Goal: Information Seeking & Learning: Learn about a topic

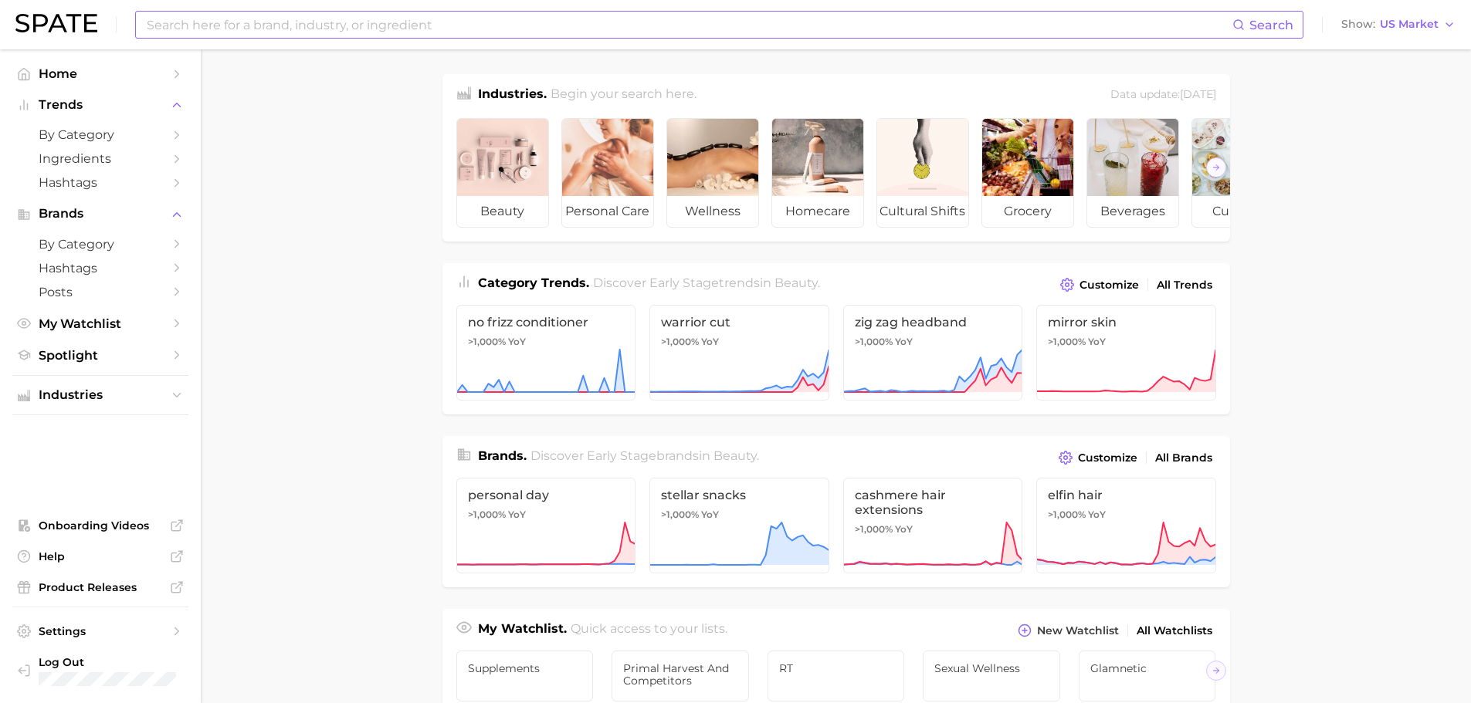
click at [454, 25] on input at bounding box center [688, 25] width 1087 height 26
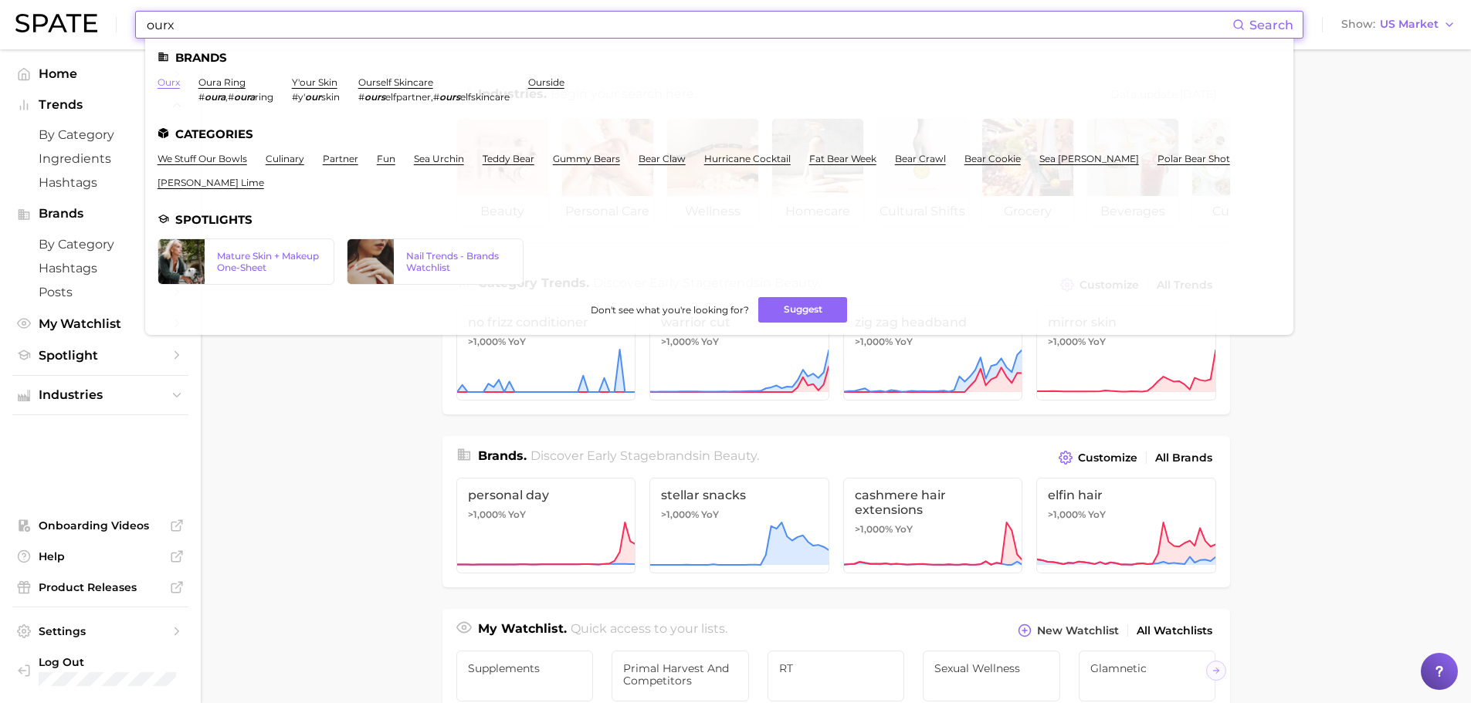
type input "ourx"
click at [170, 78] on link "ourx" at bounding box center [168, 82] width 22 height 12
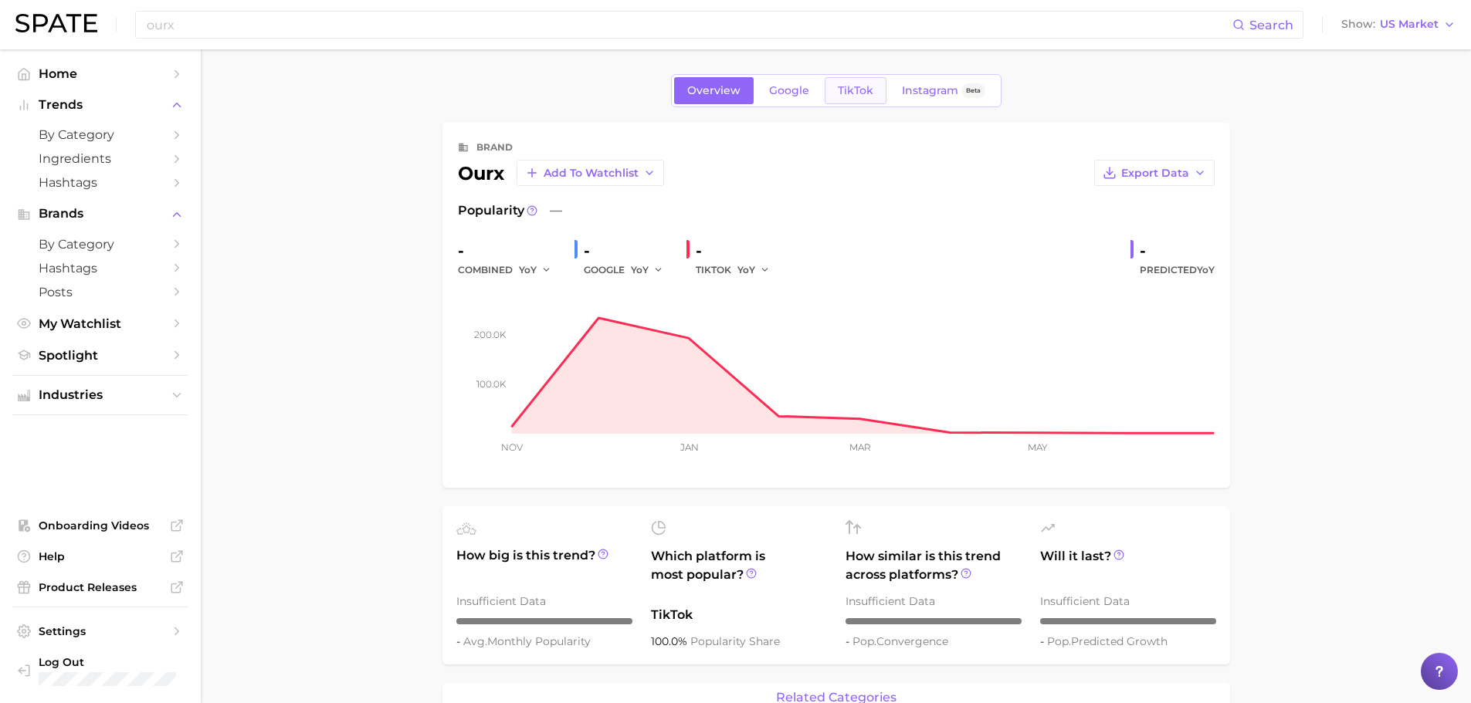
click at [851, 84] on span "TikTok" at bounding box center [856, 90] width 36 height 13
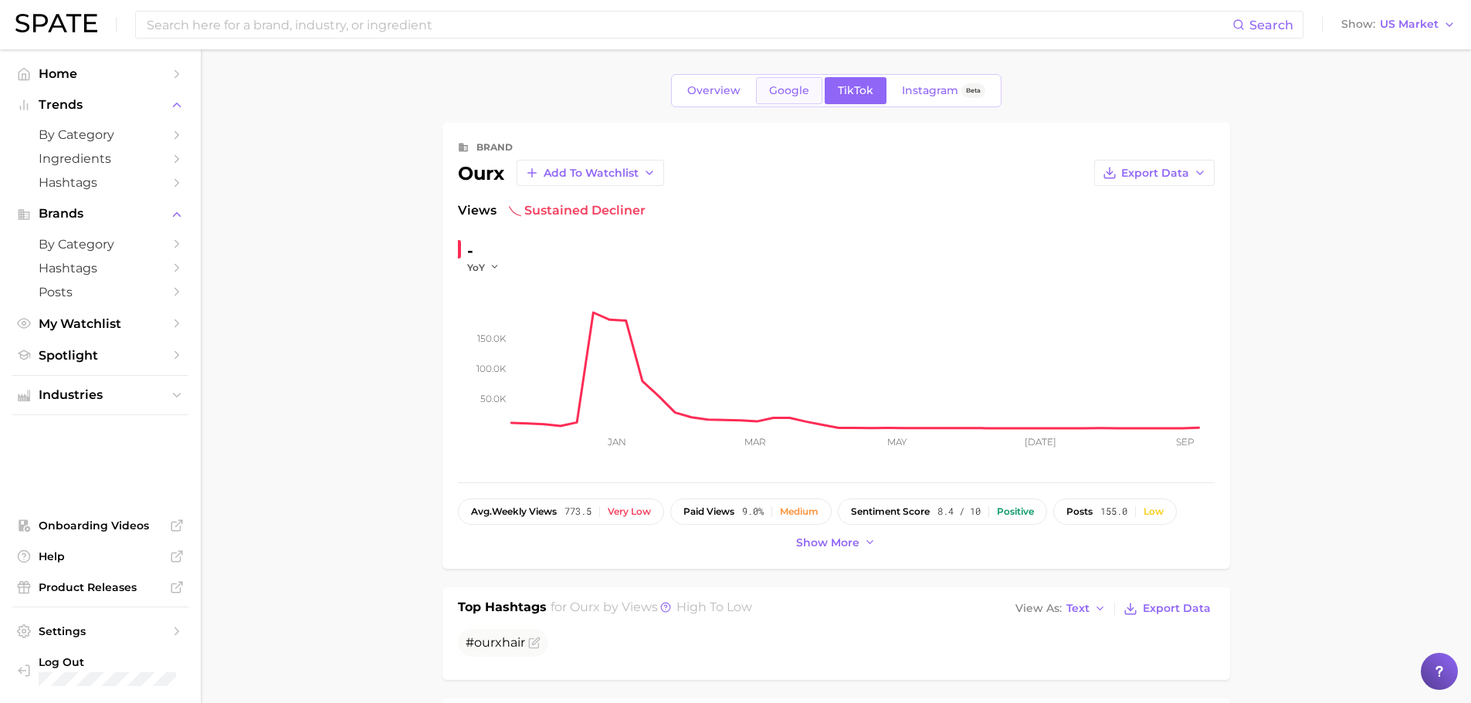
click at [765, 96] on link "Google" at bounding box center [789, 90] width 66 height 27
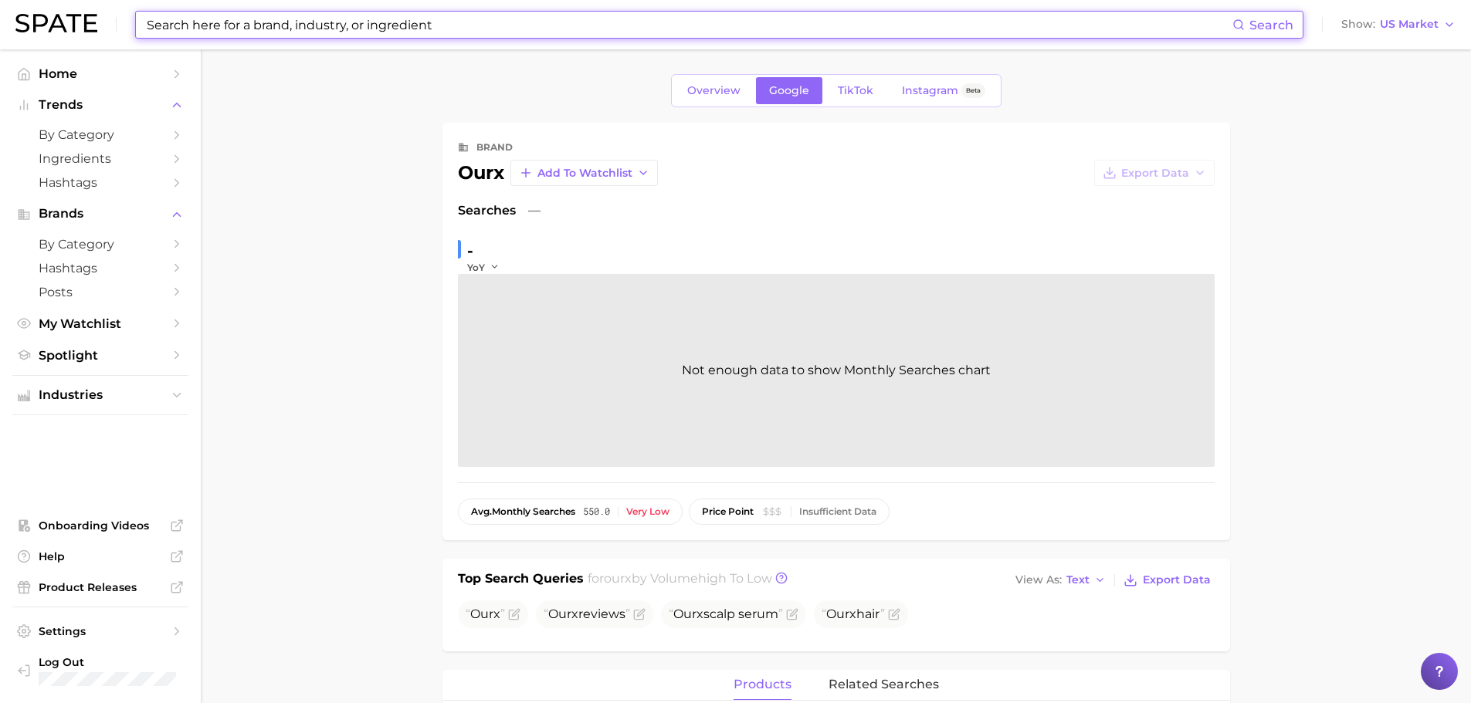
click at [579, 24] on input at bounding box center [688, 25] width 1087 height 26
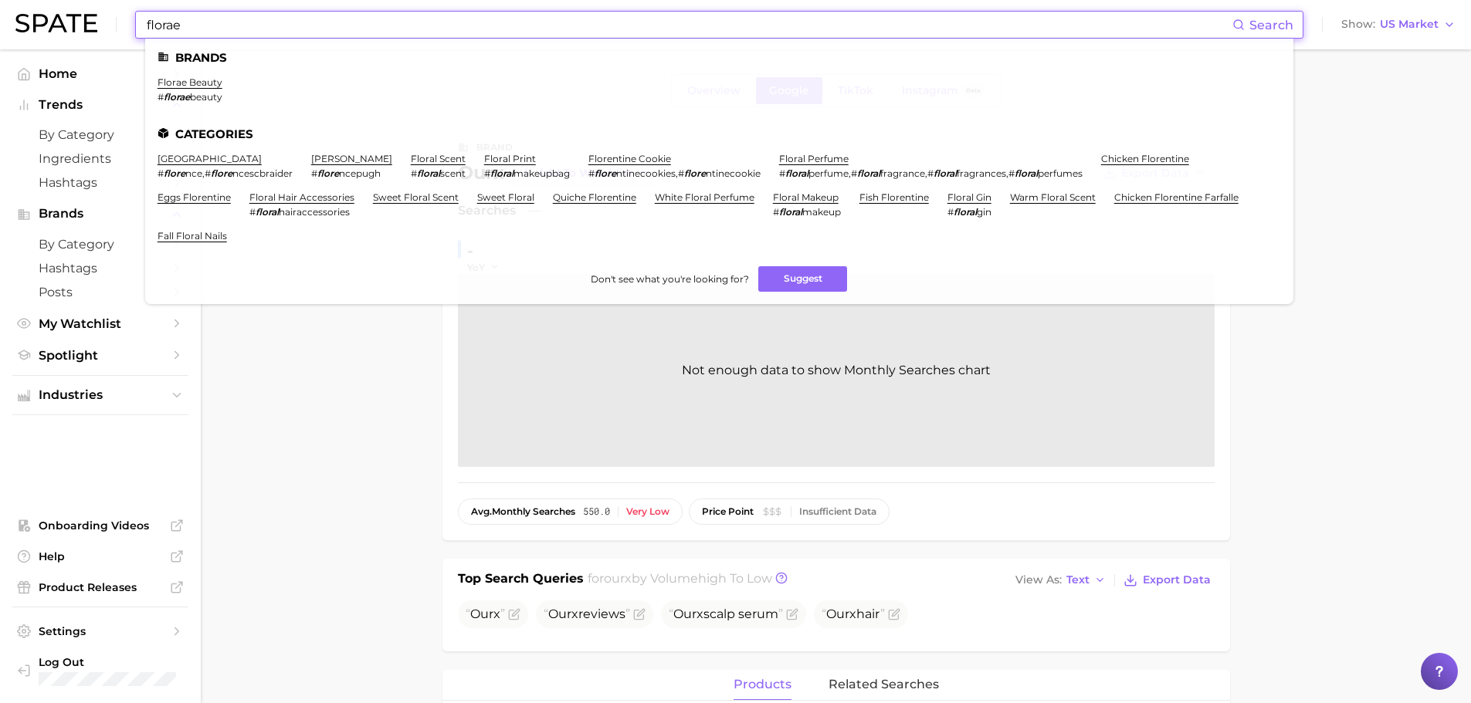
type input "florae"
click at [190, 91] on em "florae" at bounding box center [177, 97] width 26 height 12
click at [186, 84] on link "florae beauty" at bounding box center [189, 82] width 65 height 12
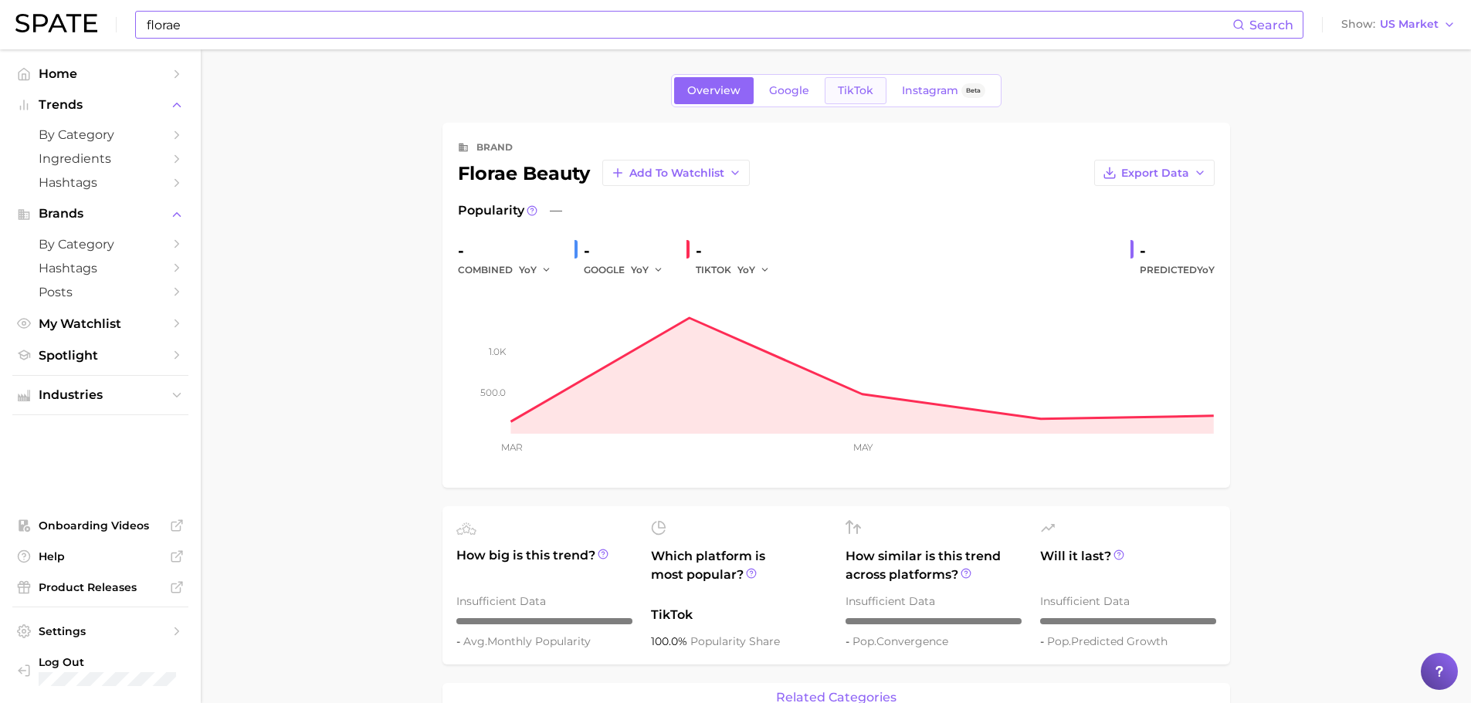
click at [841, 82] on link "TikTok" at bounding box center [855, 90] width 62 height 27
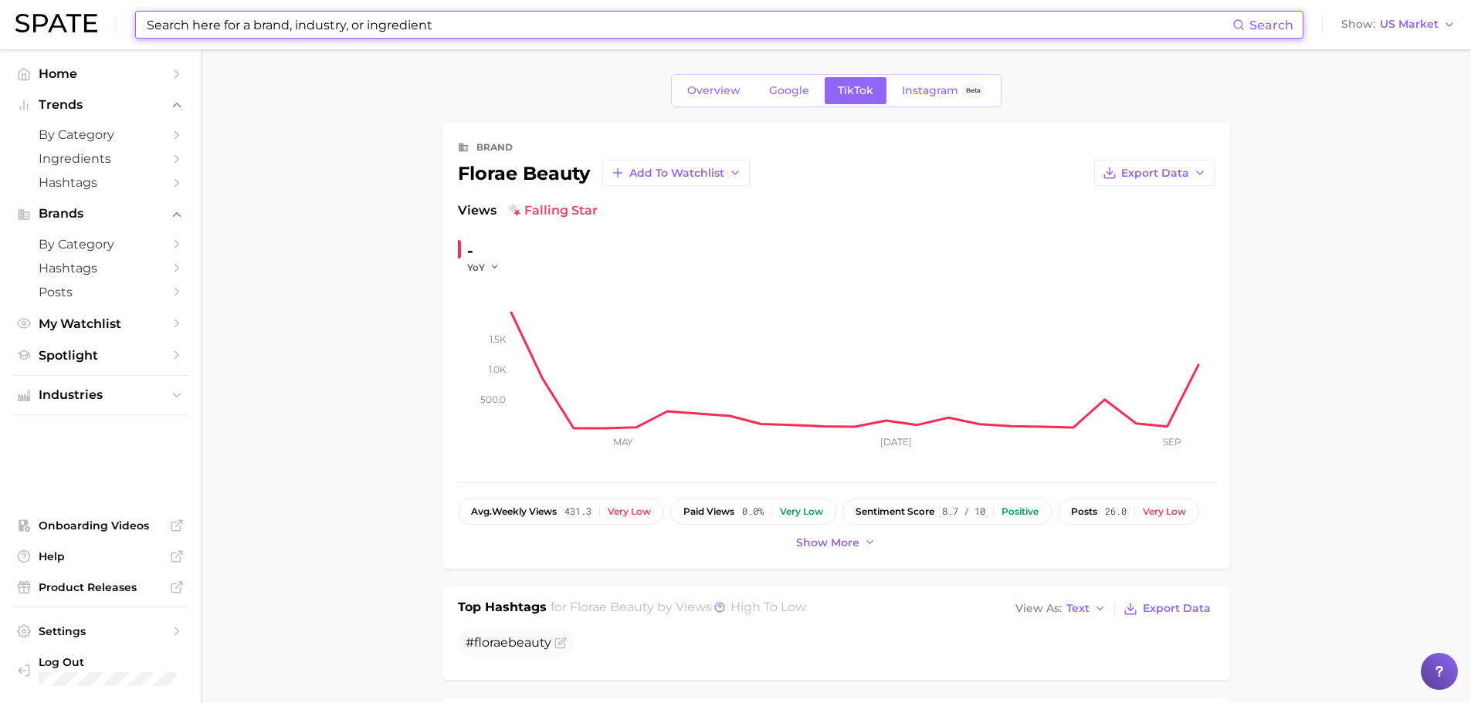
click at [335, 29] on input at bounding box center [688, 25] width 1087 height 26
click at [318, 23] on input at bounding box center [688, 25] width 1087 height 26
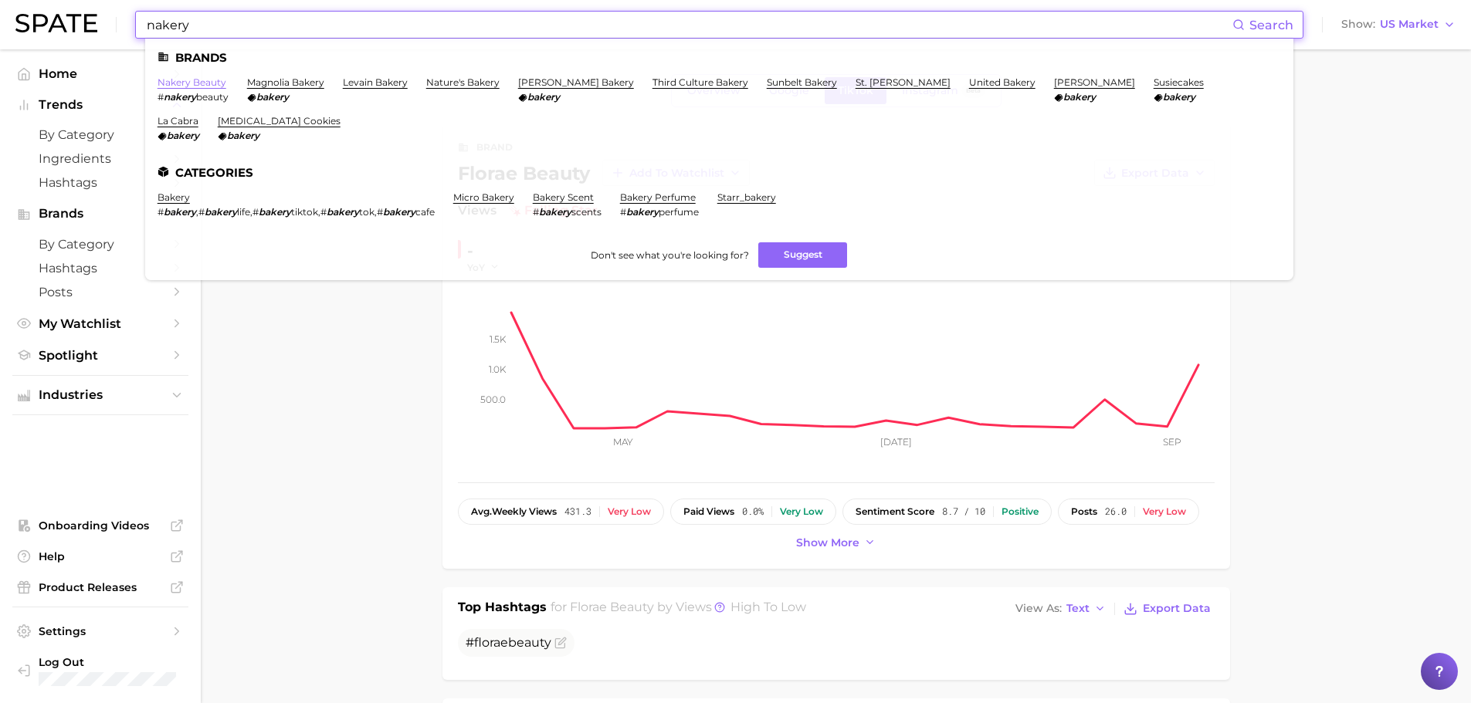
type input "nakery"
click at [182, 82] on link "nakery beauty" at bounding box center [191, 82] width 69 height 12
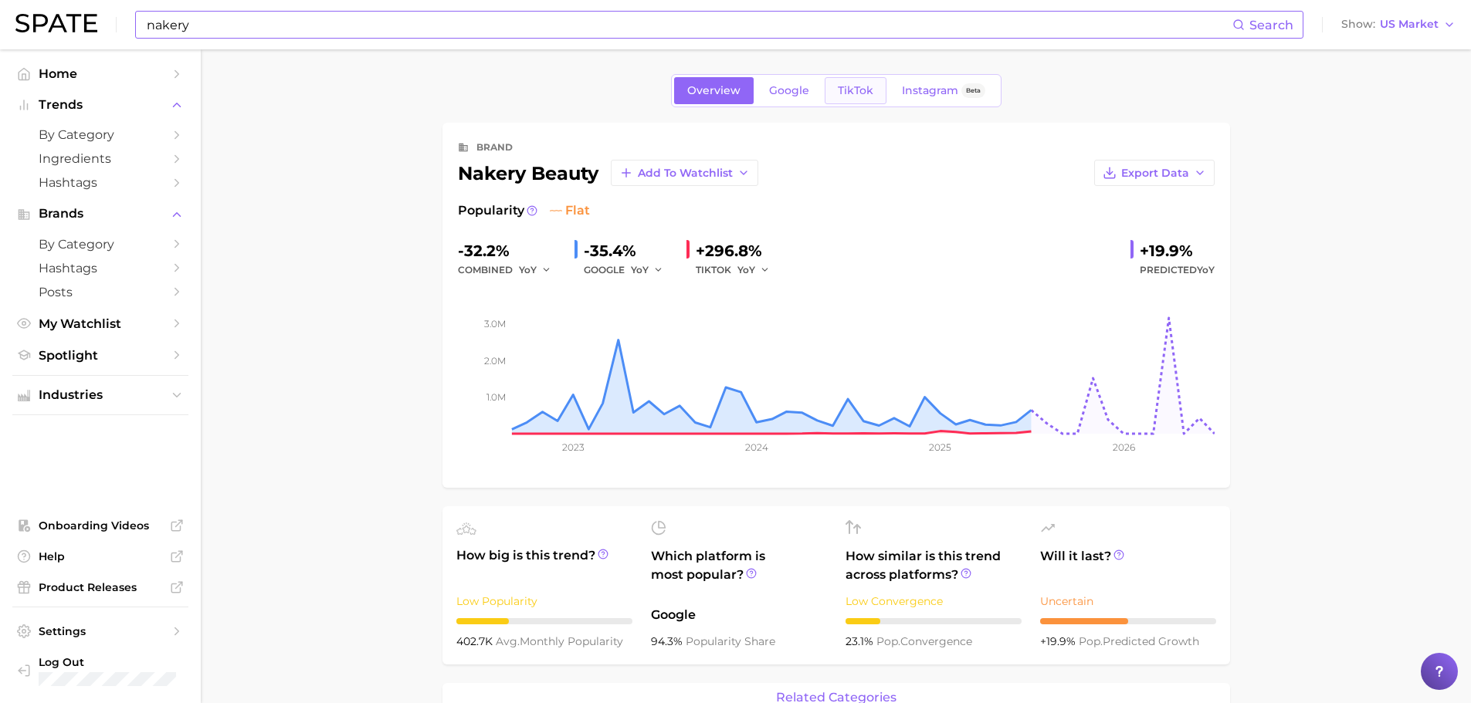
click at [845, 89] on span "TikTok" at bounding box center [856, 90] width 36 height 13
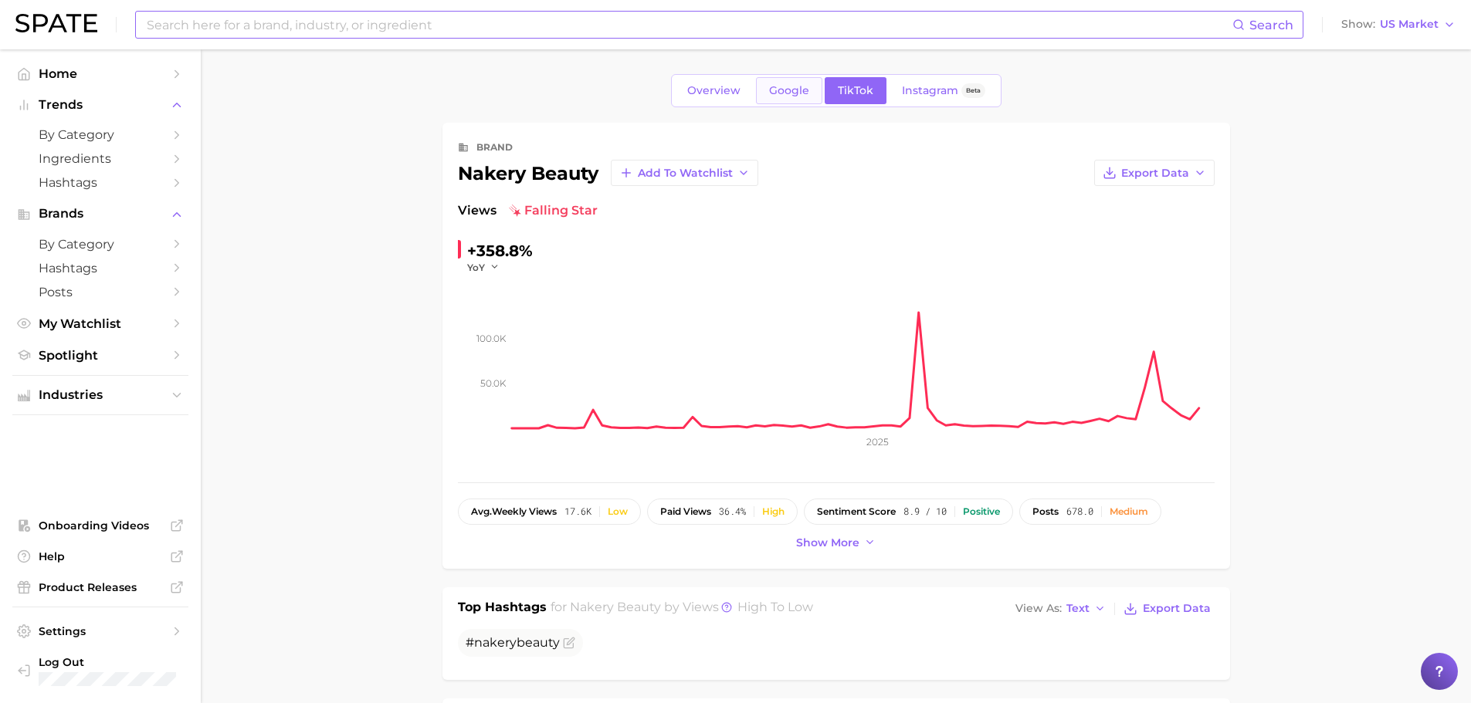
click at [801, 86] on span "Google" at bounding box center [789, 90] width 40 height 13
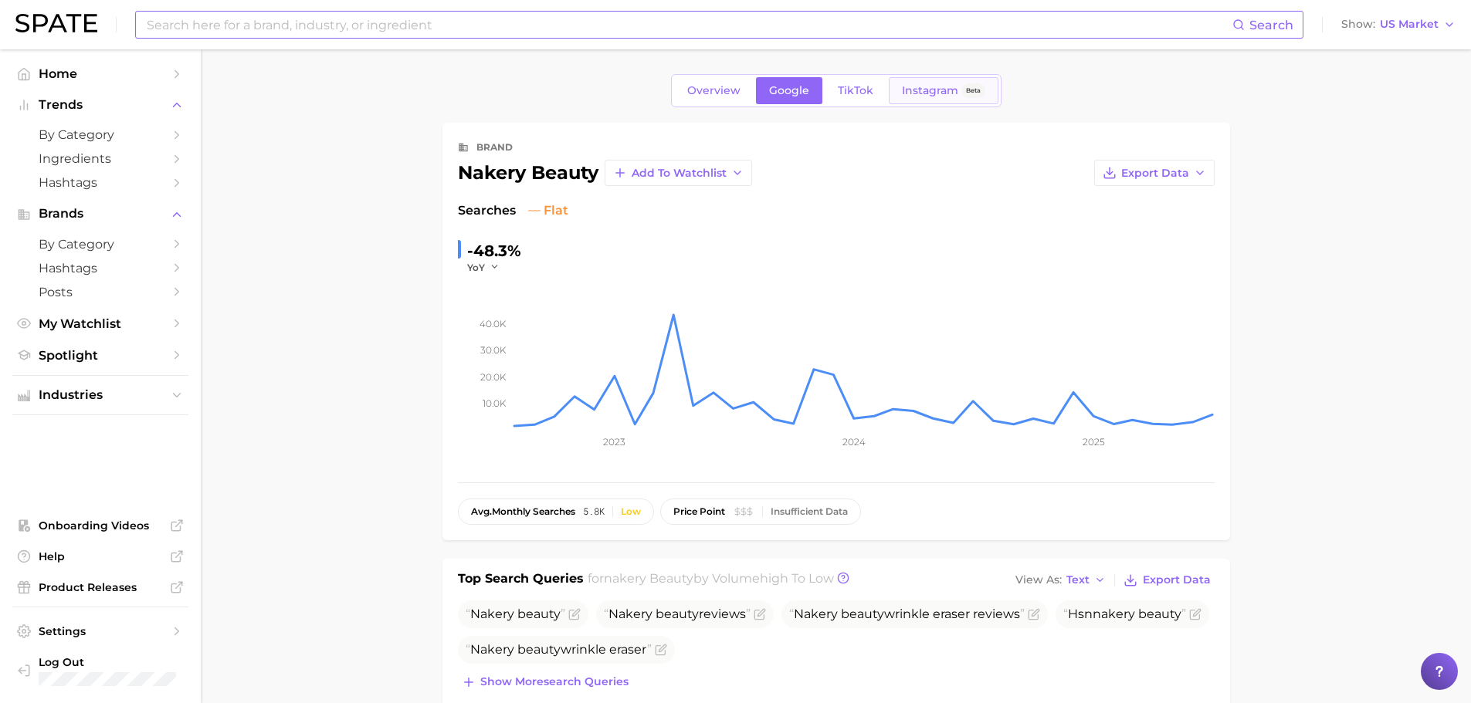
click at [912, 93] on span "Instagram" at bounding box center [930, 90] width 56 height 13
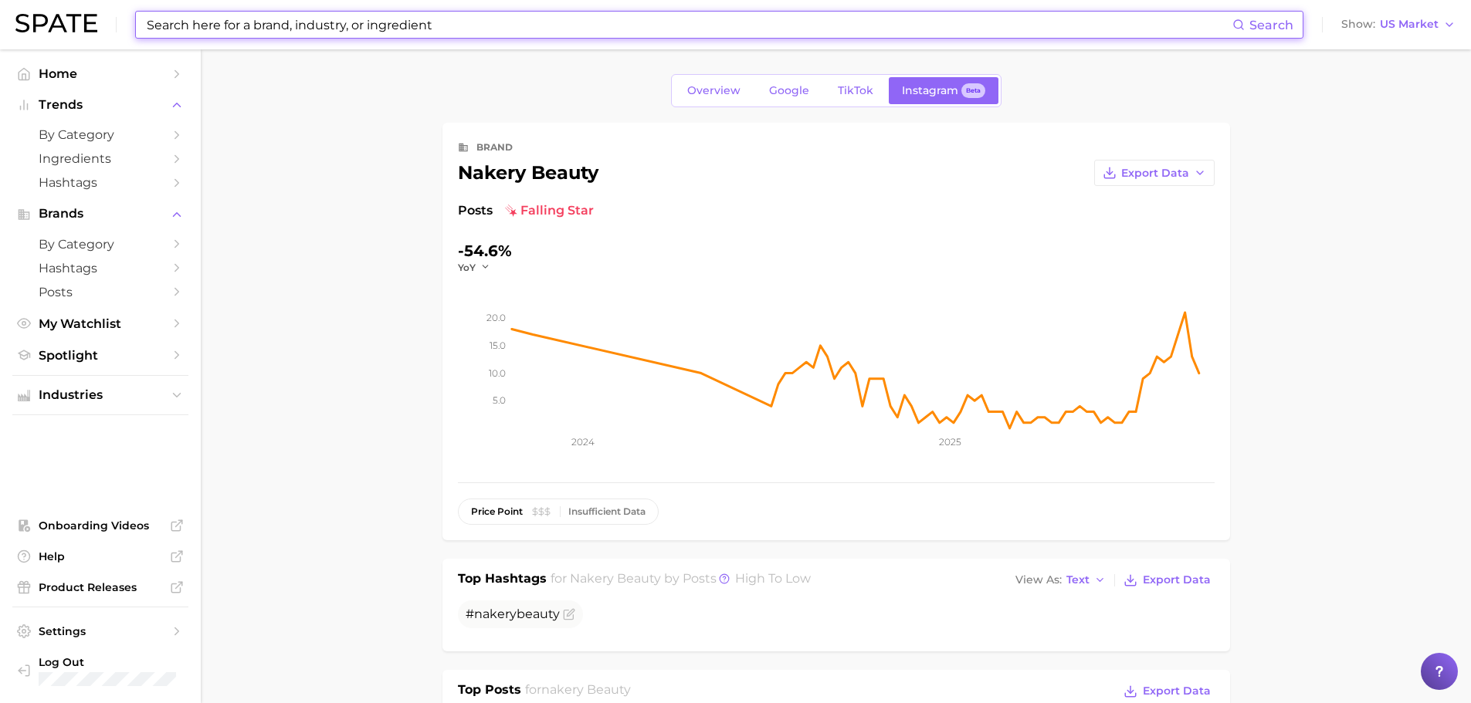
click at [346, 28] on input at bounding box center [688, 25] width 1087 height 26
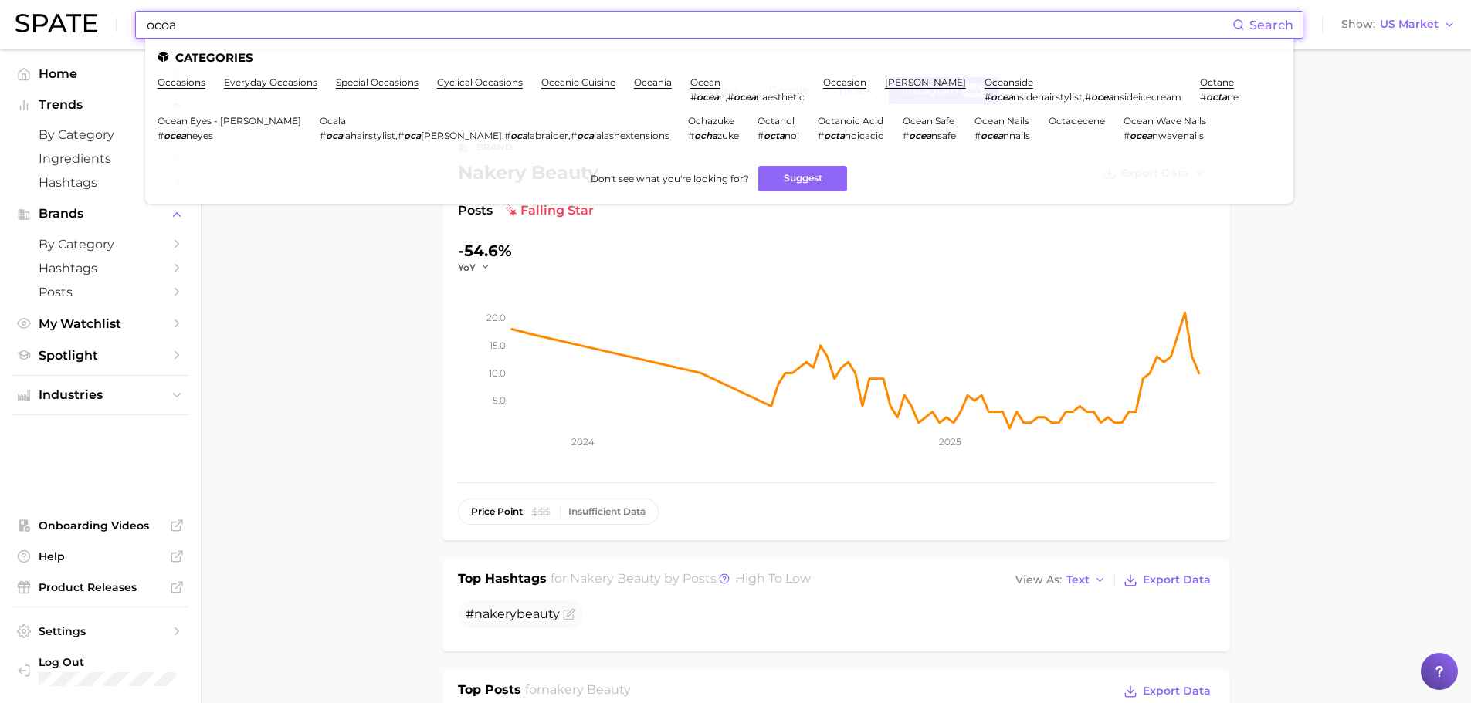
drag, startPoint x: 784, startPoint y: 175, endPoint x: 788, endPoint y: 165, distance: 10.8
click at [784, 175] on button "Suggest" at bounding box center [802, 178] width 89 height 25
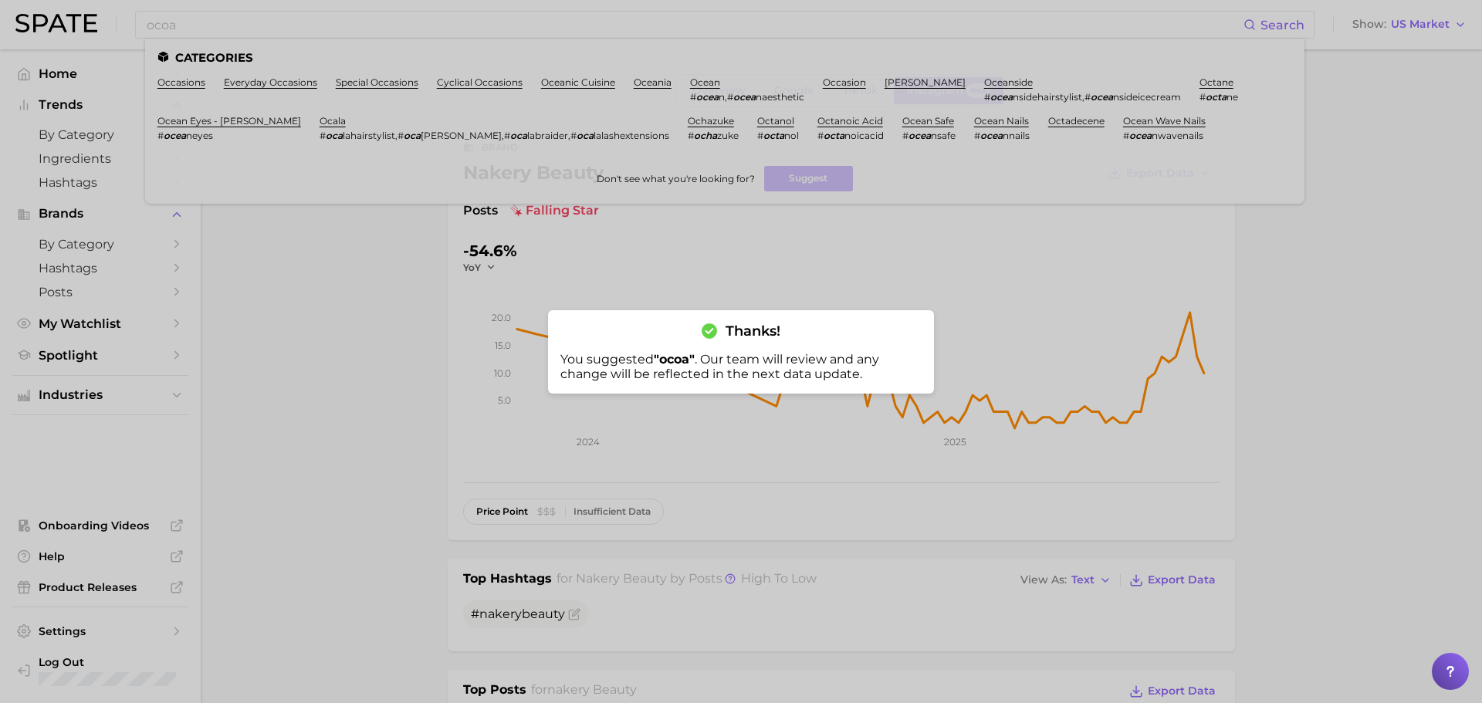
click at [1216, 361] on div at bounding box center [741, 351] width 1482 height 703
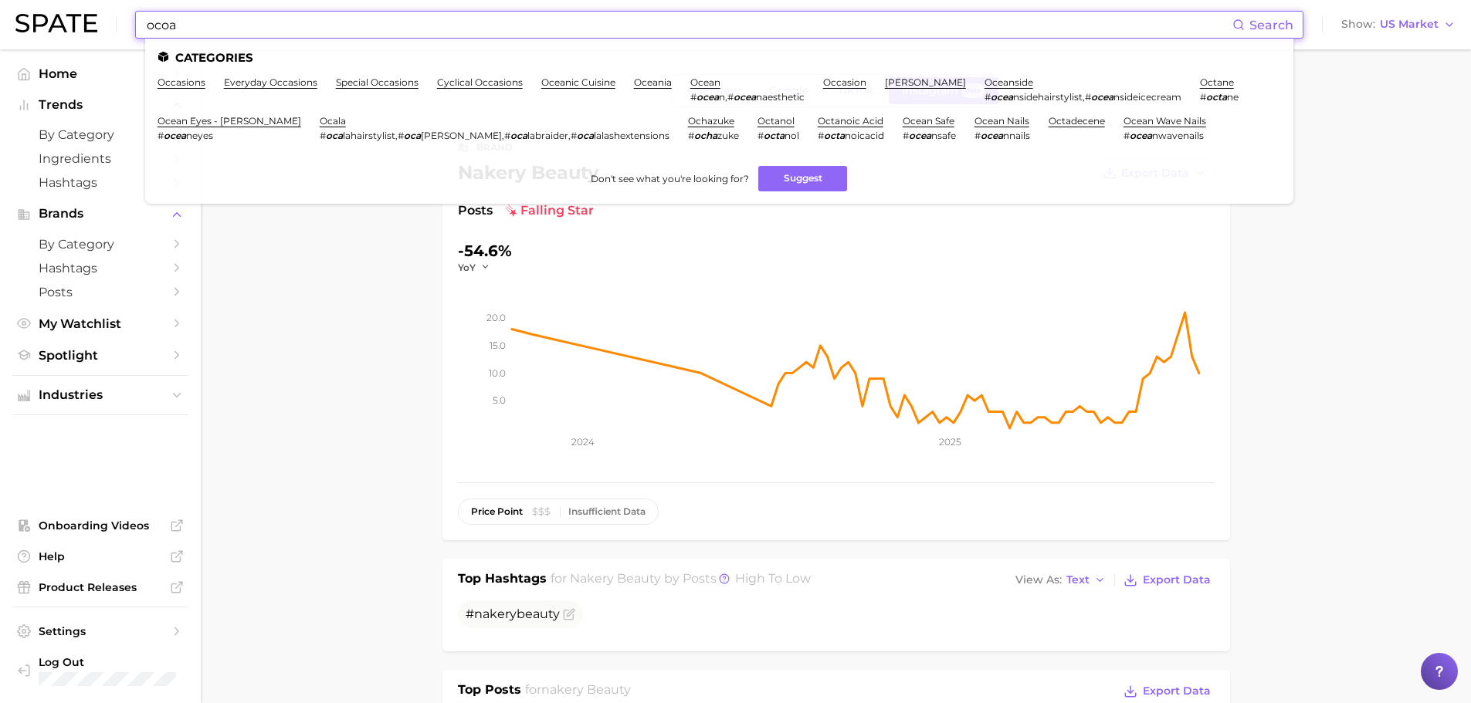
click at [217, 32] on input "ocoa" at bounding box center [688, 25] width 1087 height 26
click at [216, 31] on input "ocoa" at bounding box center [688, 25] width 1087 height 26
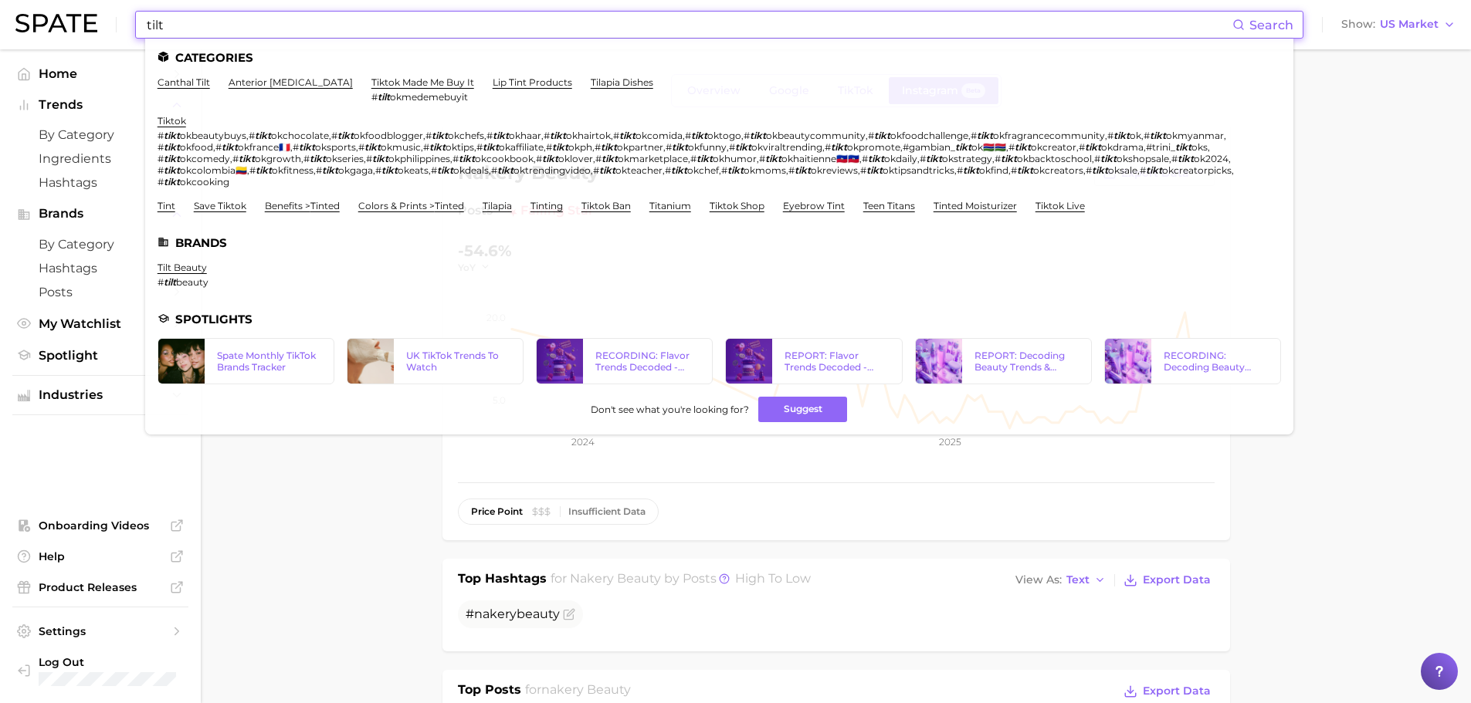
drag, startPoint x: 235, startPoint y: 14, endPoint x: -56, endPoint y: 50, distance: 292.5
click at [0, 50] on html "tilt Search Categories canthal tilt anterior [MEDICAL_DATA] tiktok made me buy …" at bounding box center [735, 351] width 1471 height 703
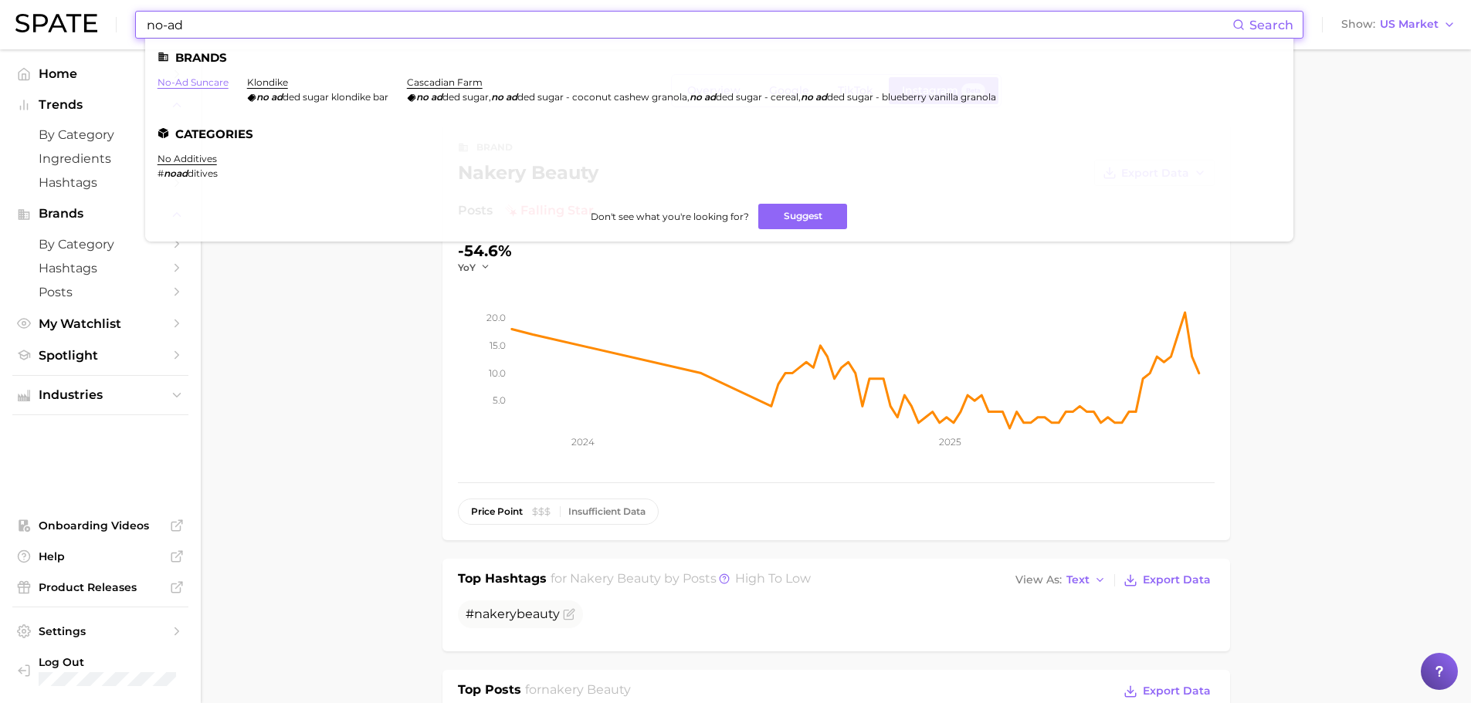
type input "no-ad"
click at [182, 86] on link "no-ad suncare" at bounding box center [192, 82] width 71 height 12
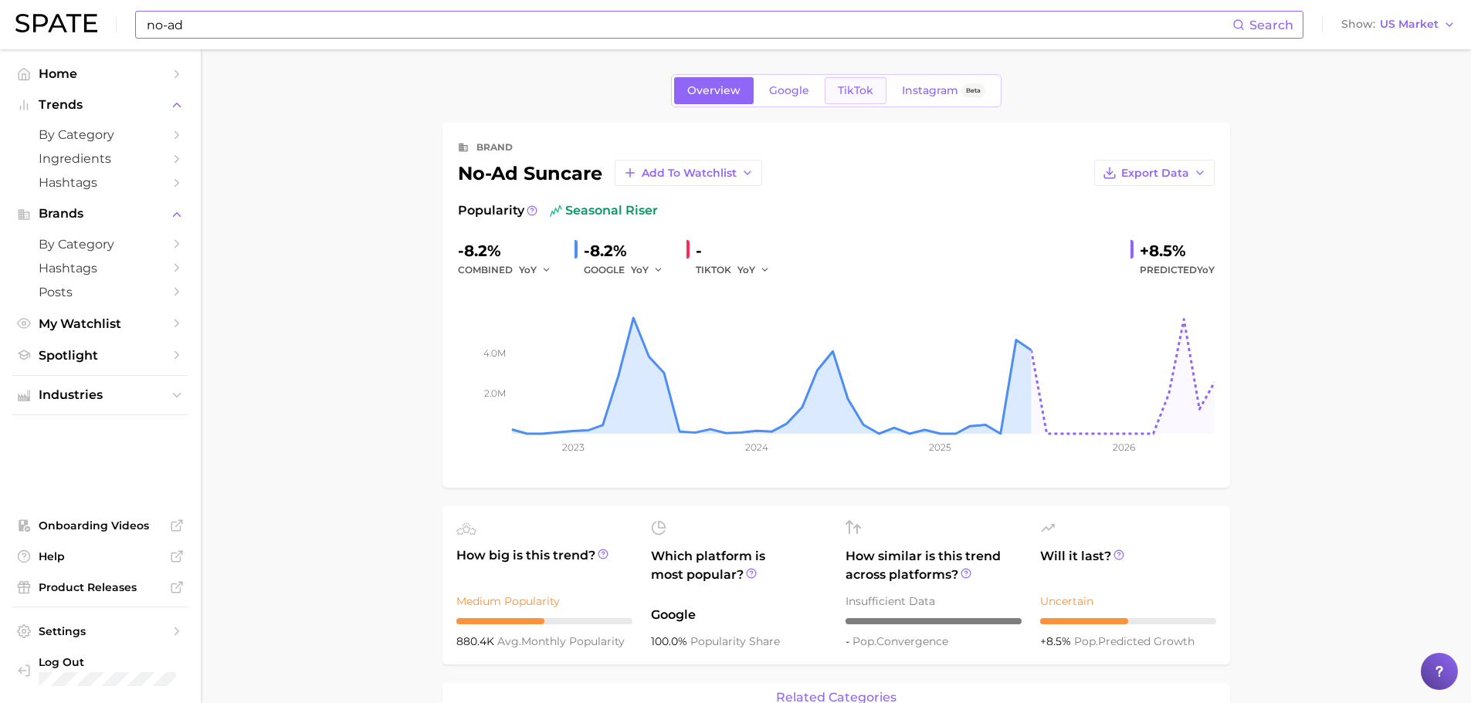
click at [852, 94] on span "TikTok" at bounding box center [856, 90] width 36 height 13
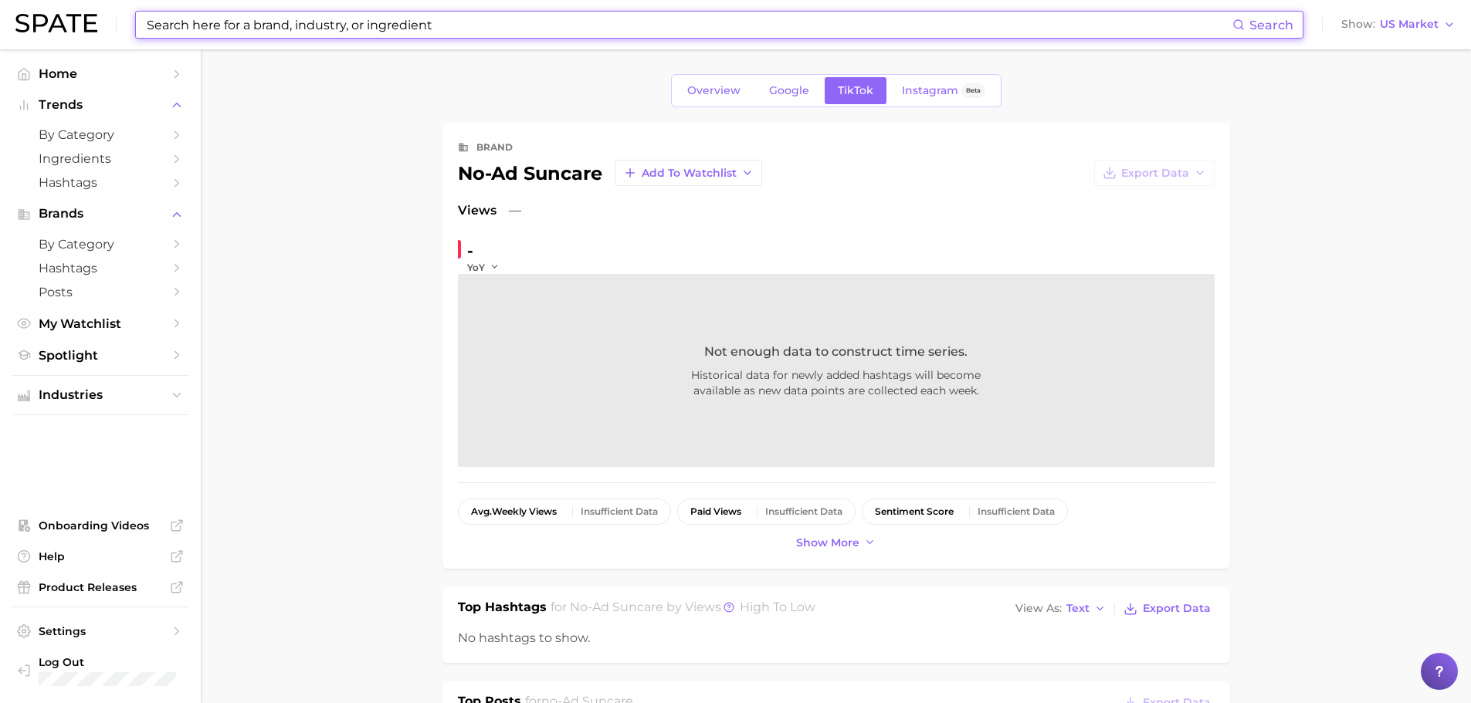
click at [620, 29] on input at bounding box center [688, 25] width 1087 height 26
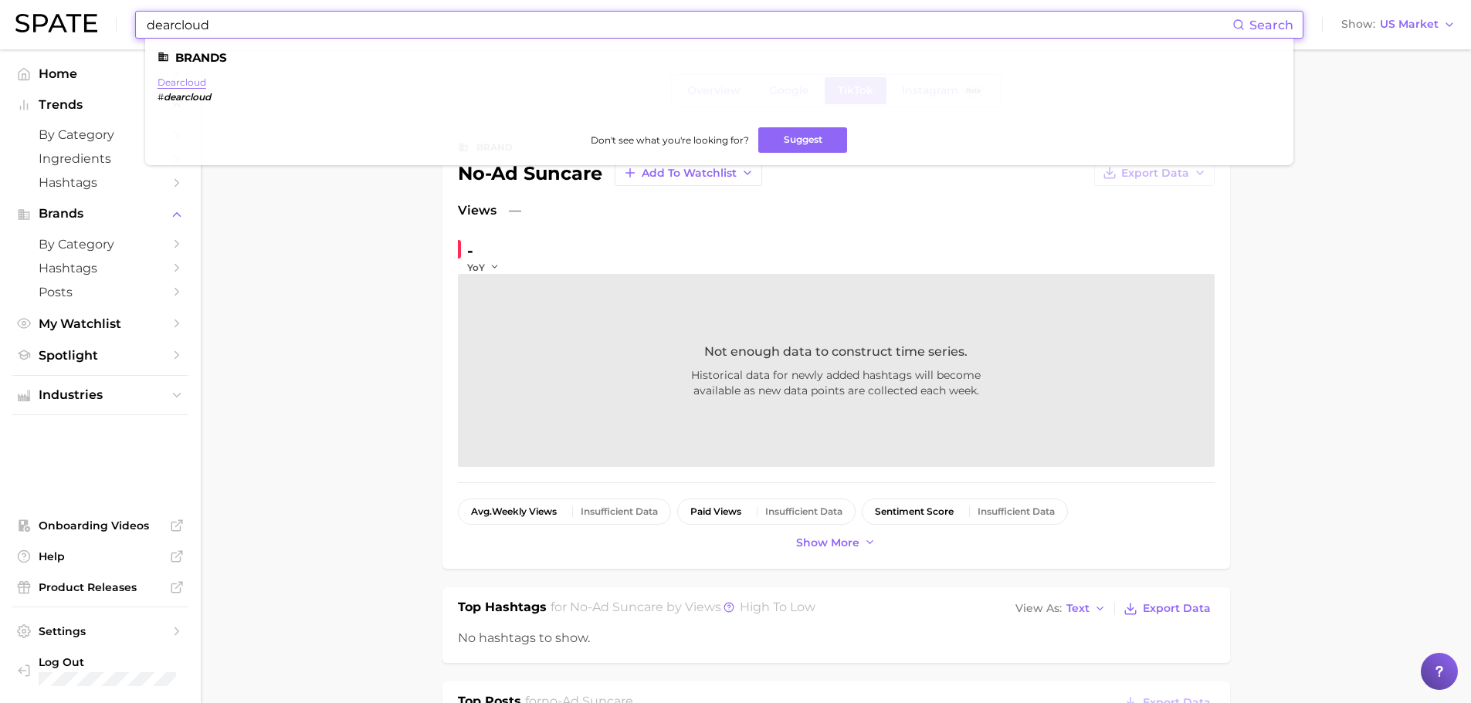
type input "dearcloud"
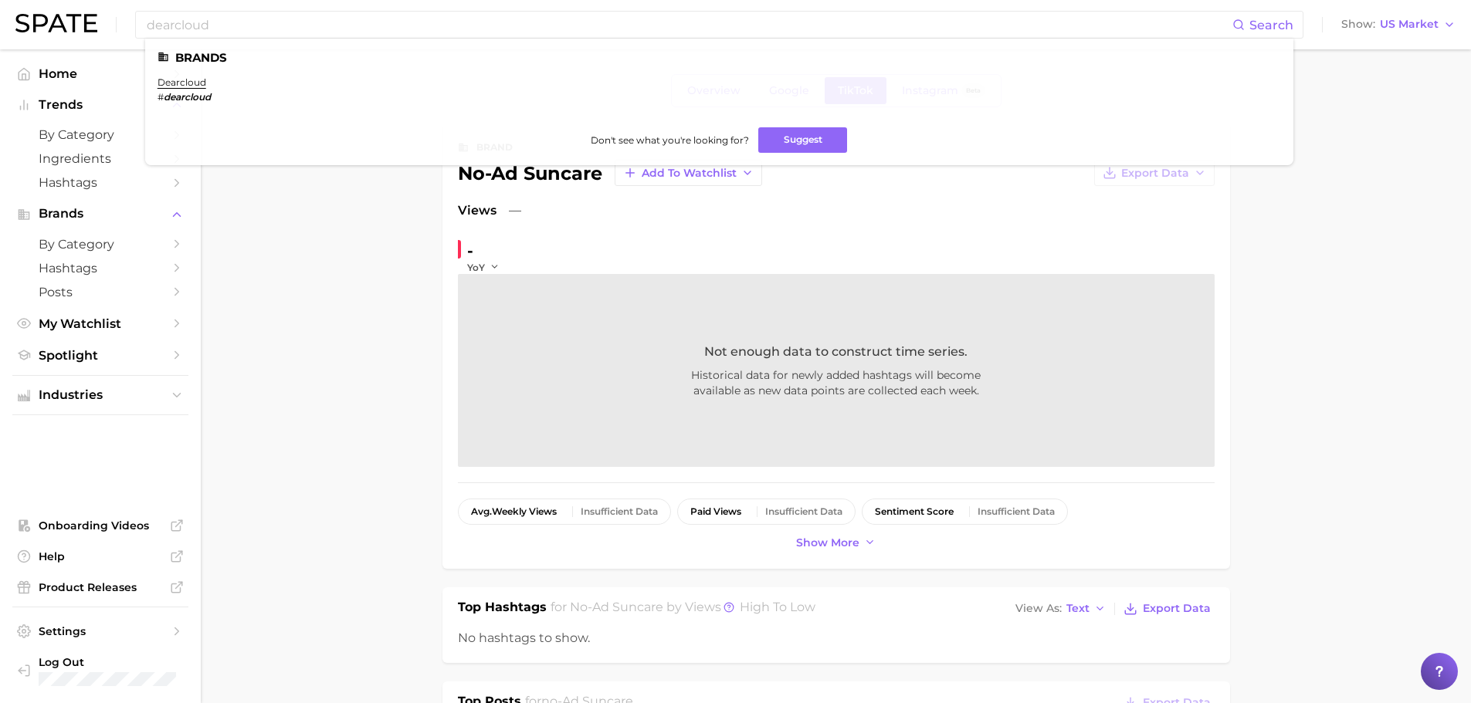
drag, startPoint x: 188, startPoint y: 77, endPoint x: 384, endPoint y: 92, distance: 197.4
click at [188, 76] on link "dearcloud" at bounding box center [181, 82] width 49 height 12
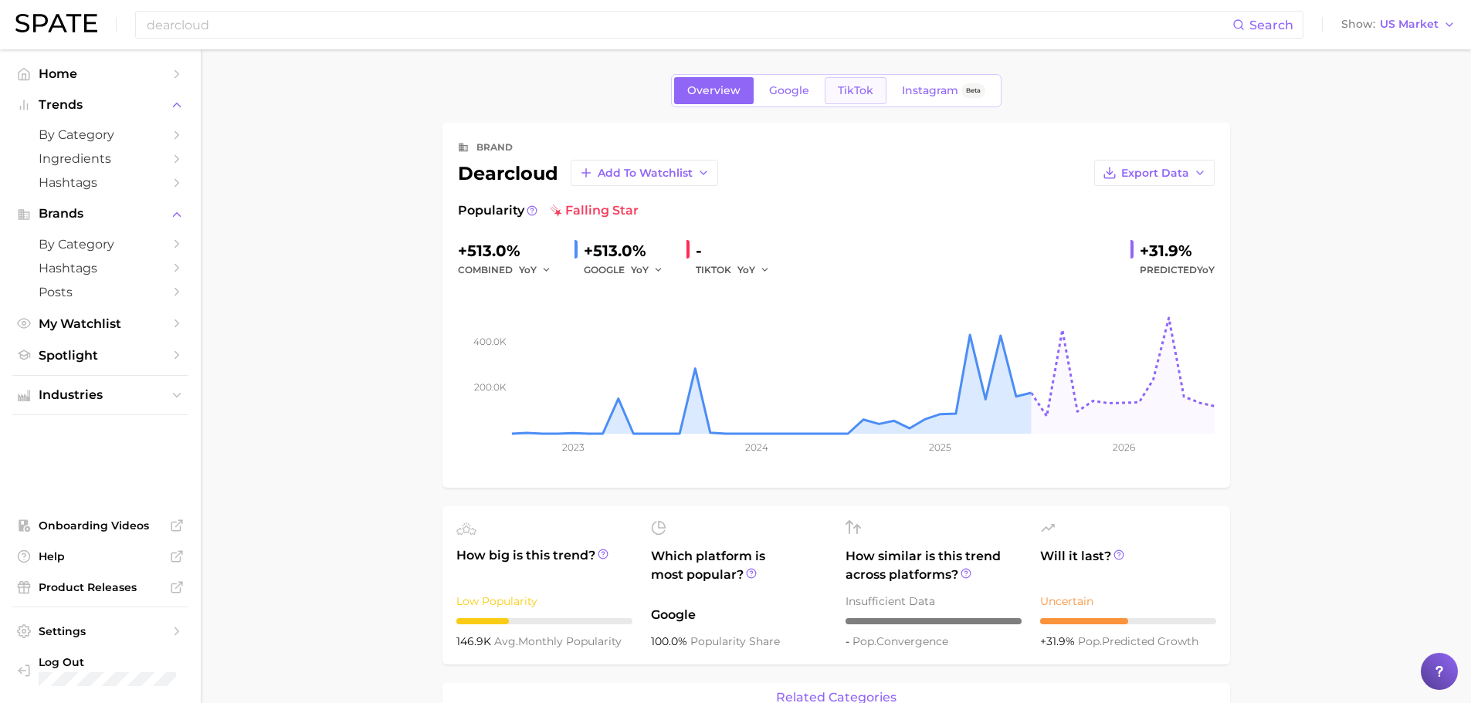
click at [870, 90] on span "TikTok" at bounding box center [856, 90] width 36 height 13
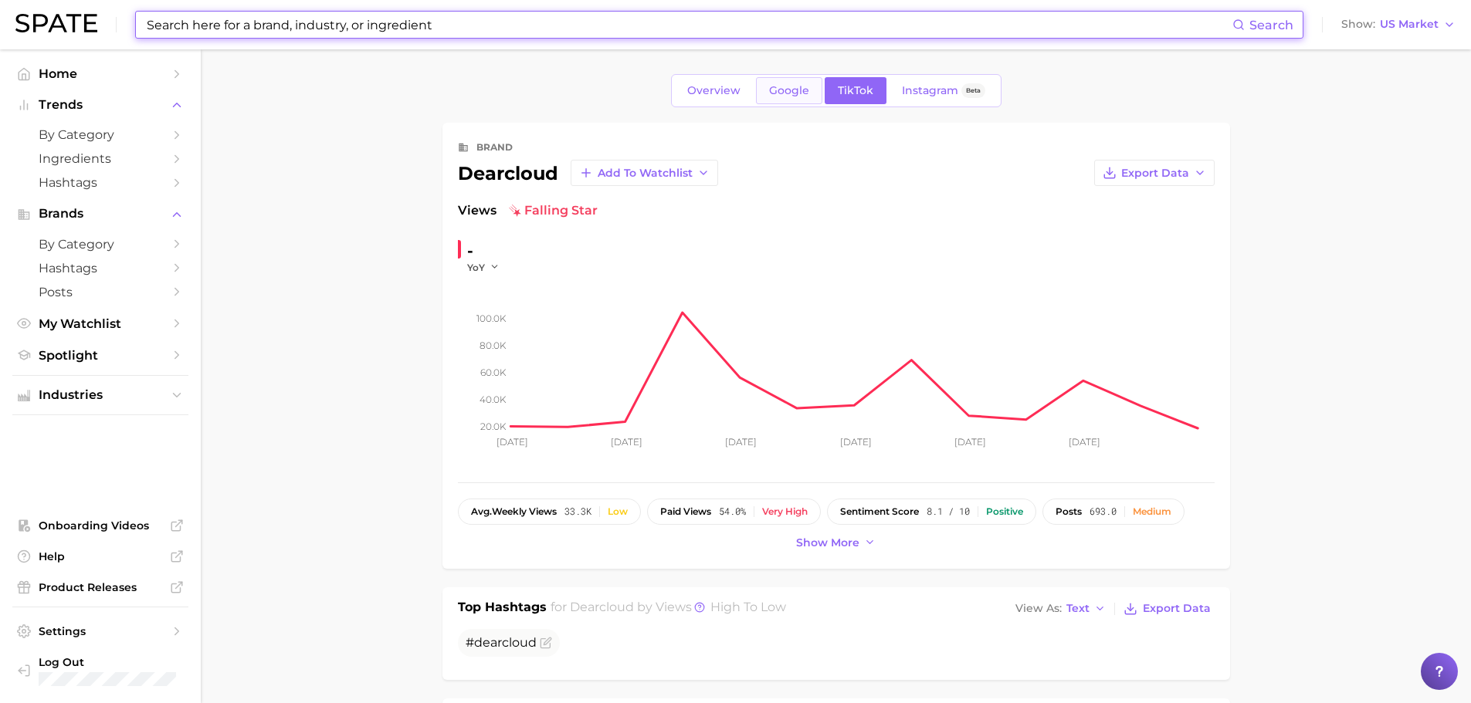
click at [777, 96] on span "Google" at bounding box center [789, 90] width 40 height 13
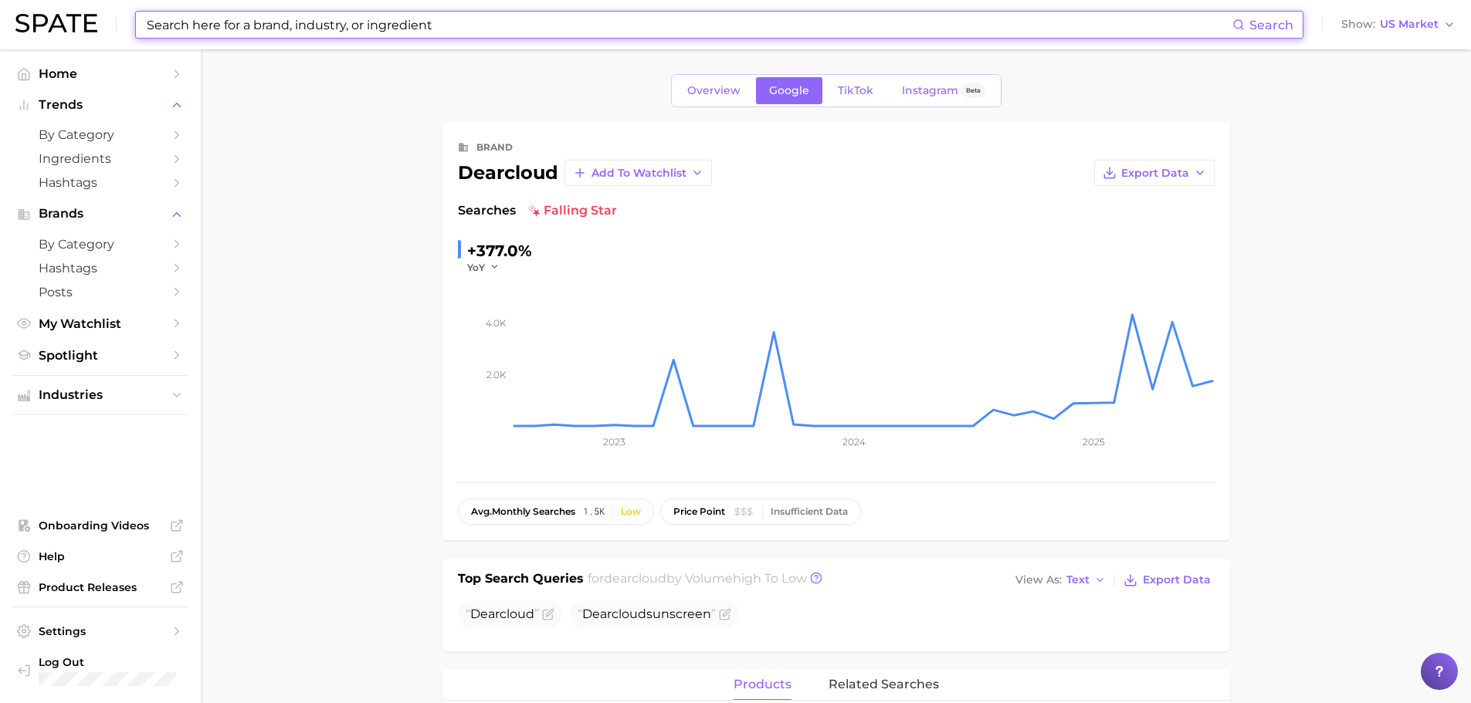
click at [525, 31] on input at bounding box center [688, 25] width 1087 height 26
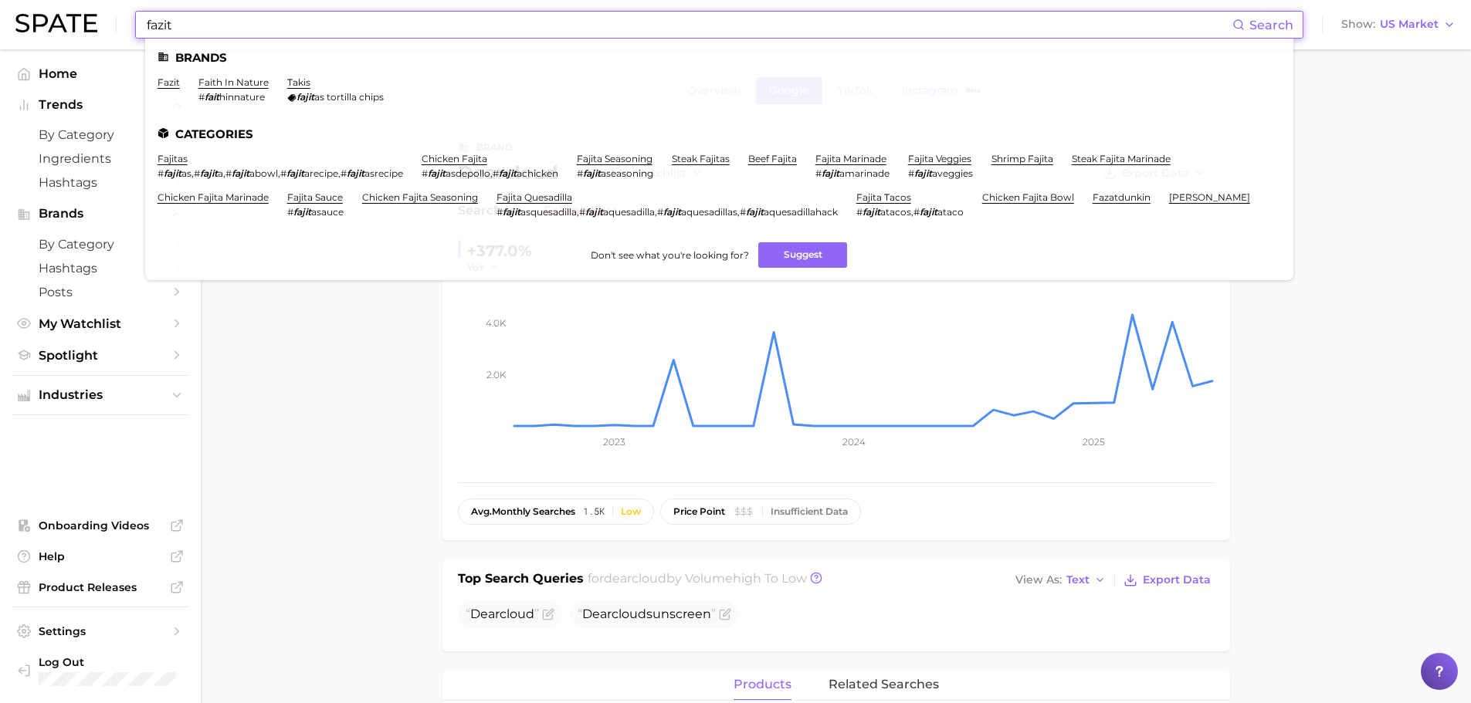
type input "fazit"
click at [172, 89] on li "fazit" at bounding box center [168, 89] width 22 height 26
click at [172, 84] on link "fazit" at bounding box center [168, 82] width 22 height 12
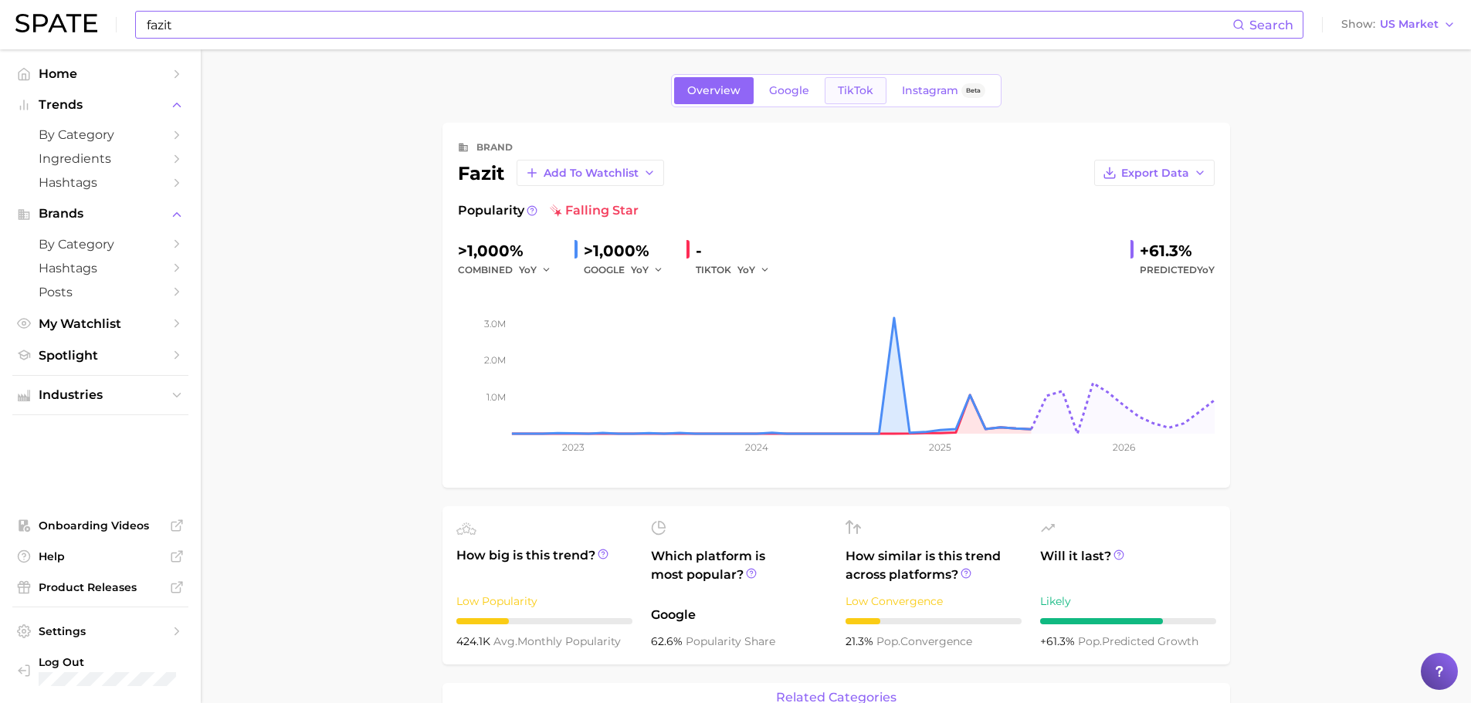
click at [869, 97] on link "TikTok" at bounding box center [855, 90] width 62 height 27
